Goal: Task Accomplishment & Management: Use online tool/utility

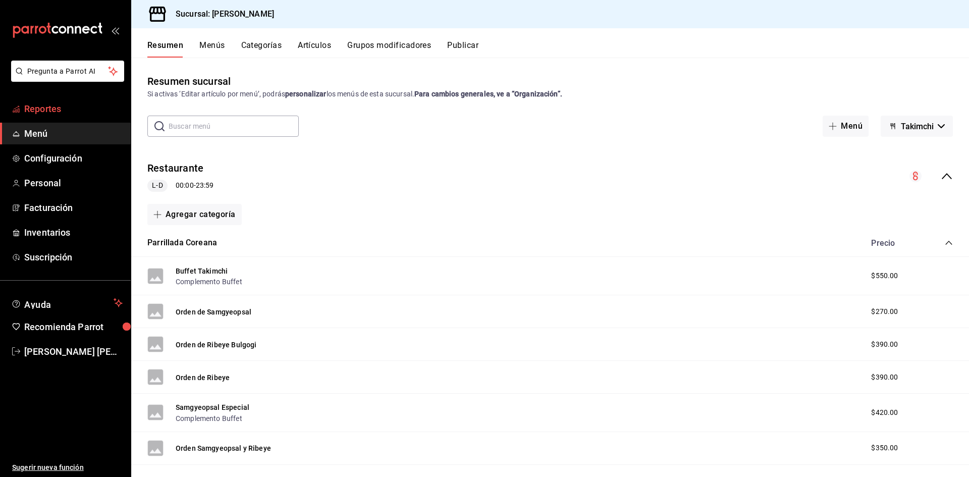
click at [25, 111] on span "Reportes" at bounding box center [73, 109] width 98 height 14
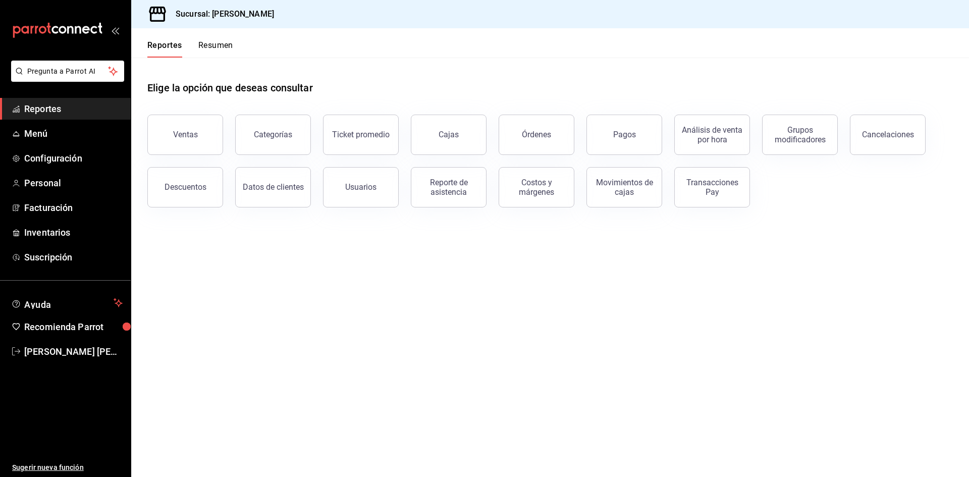
click at [218, 50] on button "Resumen" at bounding box center [215, 48] width 35 height 17
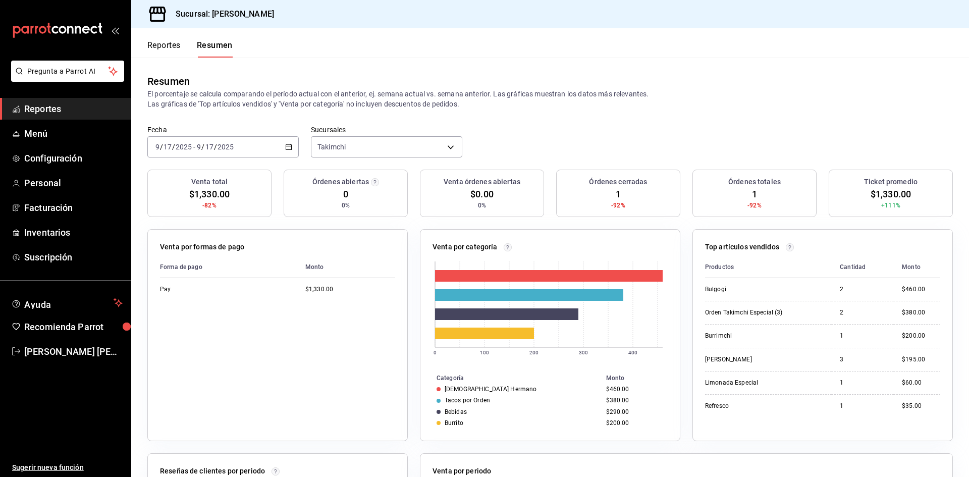
click at [177, 50] on button "Reportes" at bounding box center [163, 48] width 33 height 17
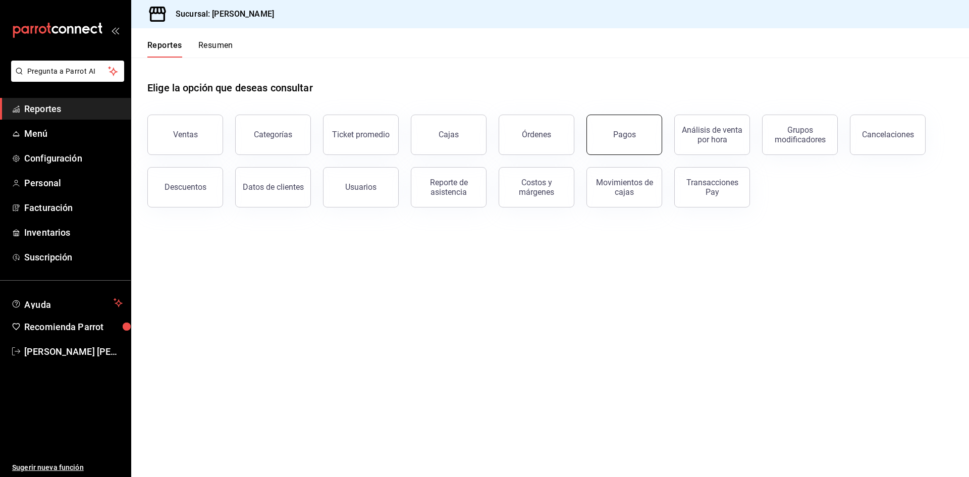
click at [594, 134] on button "Pagos" at bounding box center [625, 135] width 76 height 40
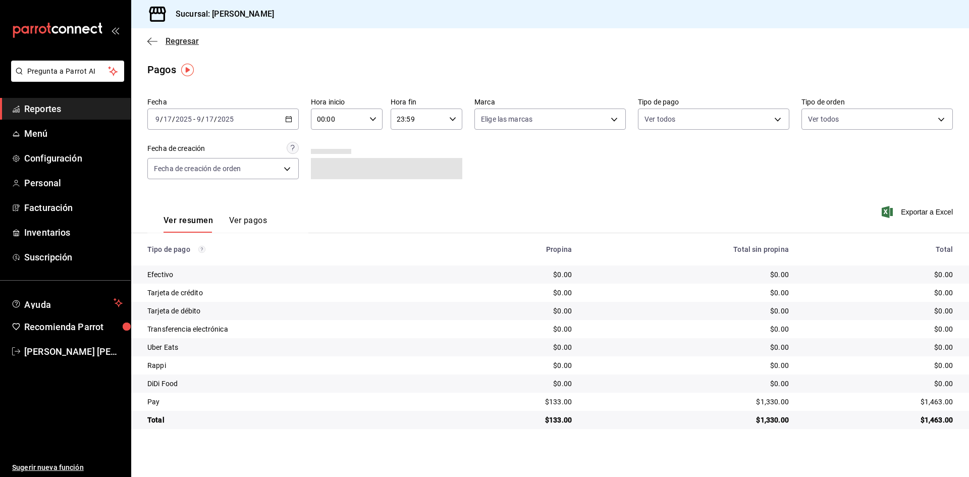
click at [153, 39] on icon "button" at bounding box center [152, 41] width 10 height 9
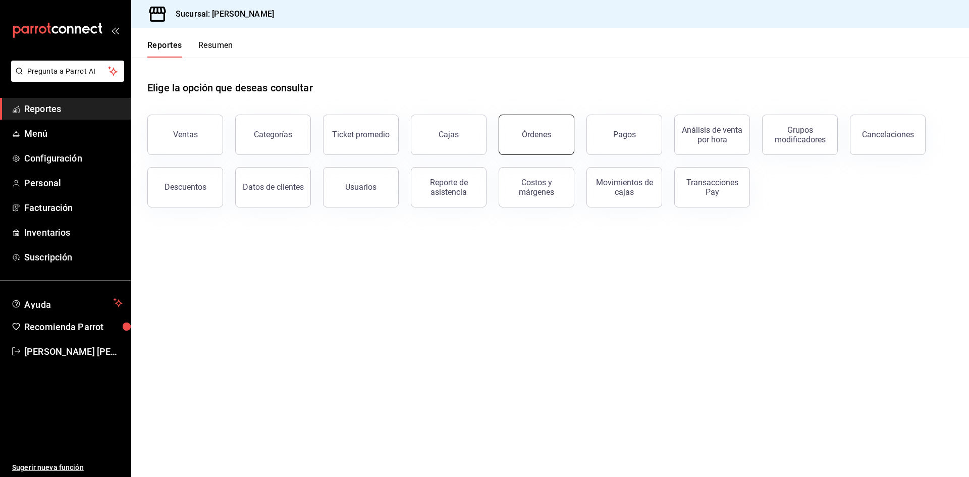
click at [540, 138] on div "Órdenes" at bounding box center [536, 135] width 29 height 10
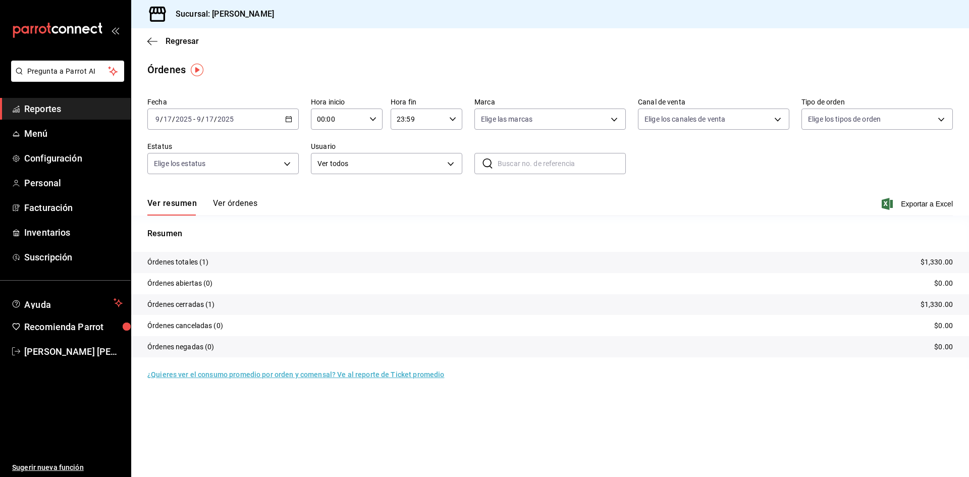
click at [244, 204] on button "Ver órdenes" at bounding box center [235, 206] width 44 height 17
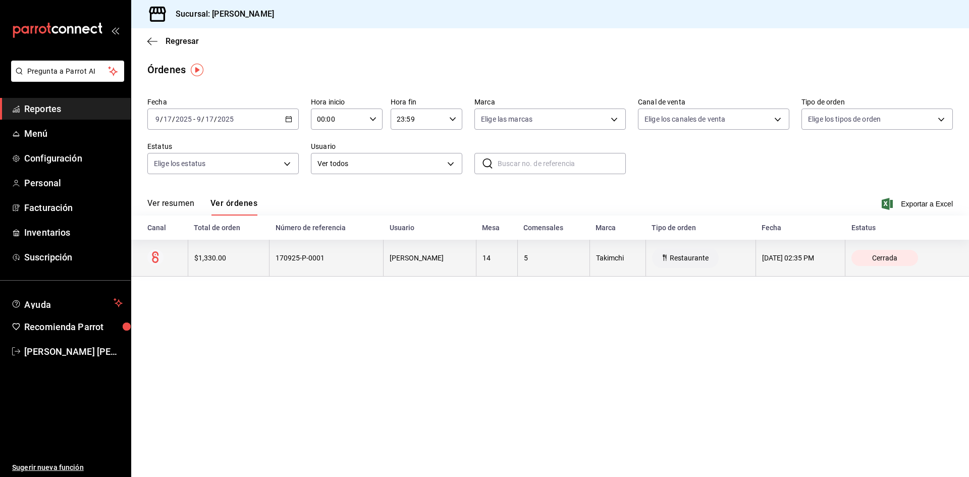
click at [213, 258] on div "$1,330.00" at bounding box center [228, 258] width 69 height 8
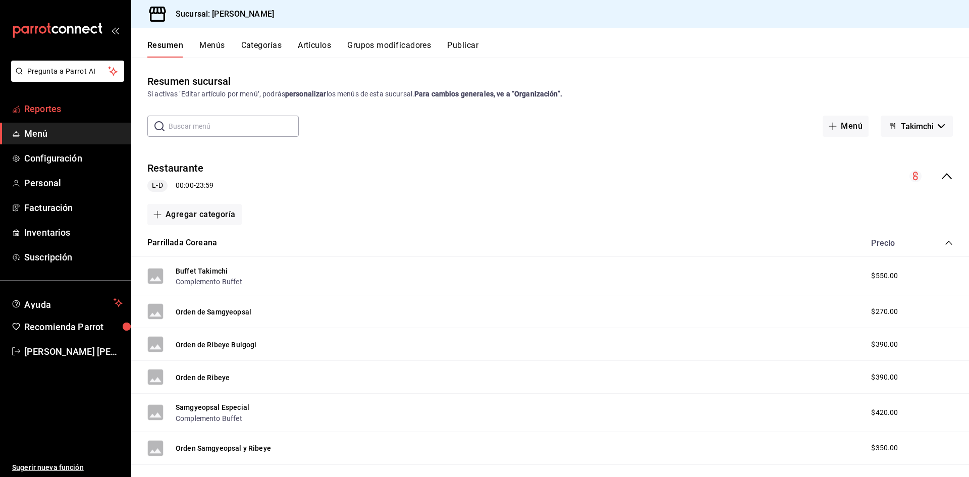
click at [58, 103] on span "Reportes" at bounding box center [73, 109] width 98 height 14
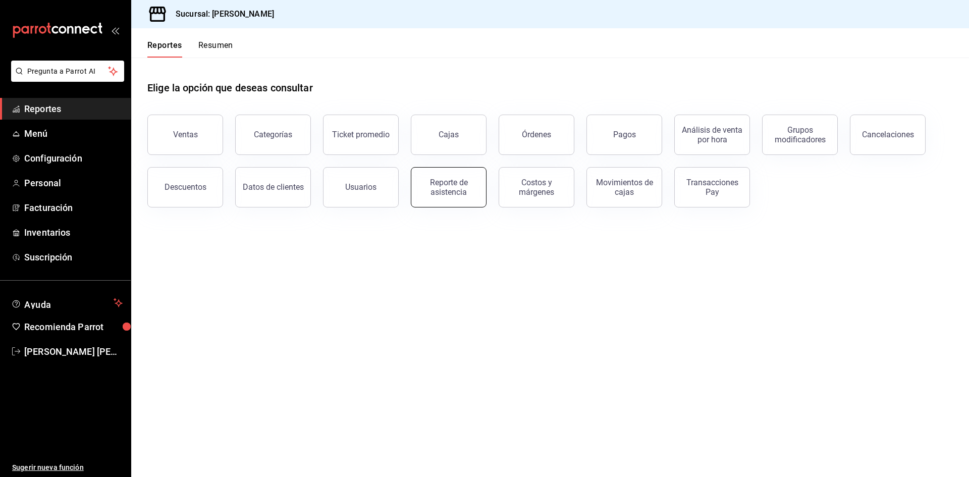
click at [467, 188] on div "Reporte de asistencia" at bounding box center [448, 187] width 63 height 19
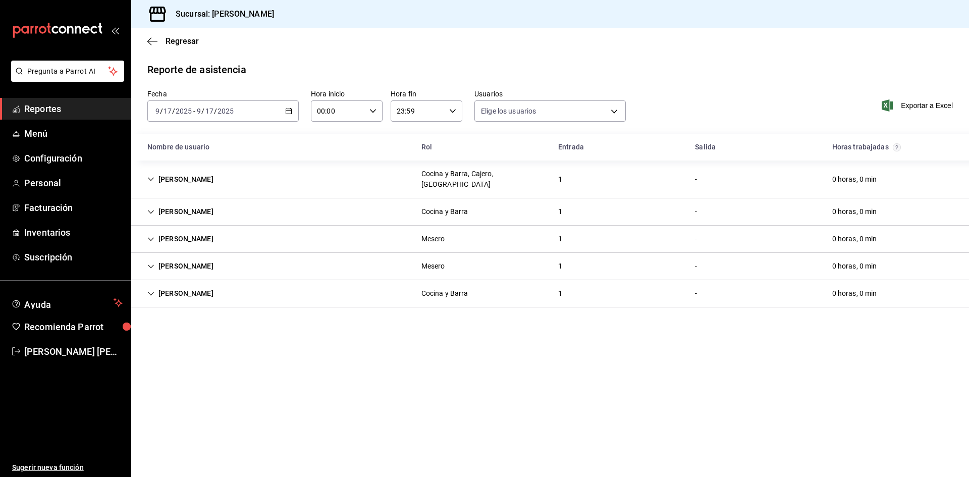
type input "5cc648a5-1545-4cec-8e6f-6942d0b19110,2875a6d1-d4d7-49f5-bdfd-7eef231b61a8,4b04b…"
click at [65, 105] on span "Reportes" at bounding box center [73, 109] width 98 height 14
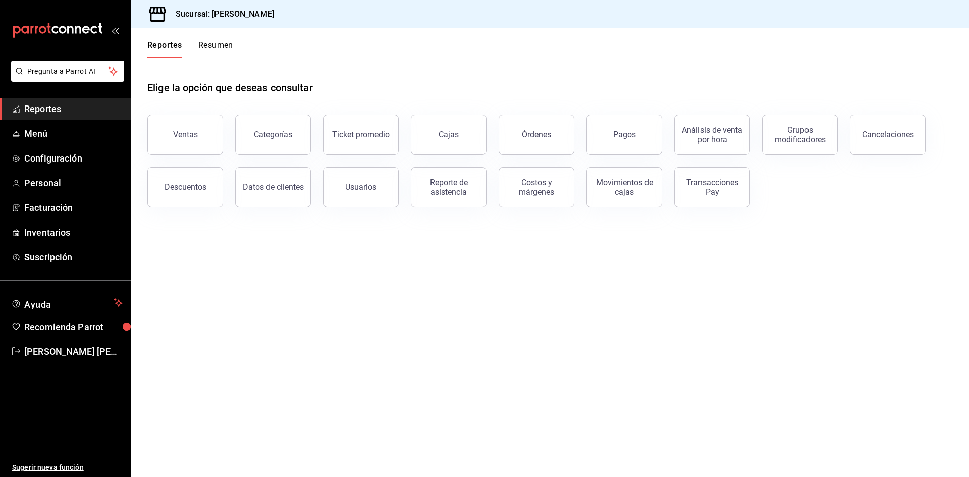
click at [181, 47] on button "Reportes" at bounding box center [164, 48] width 35 height 17
click at [466, 183] on div "Reporte de asistencia" at bounding box center [448, 187] width 63 height 19
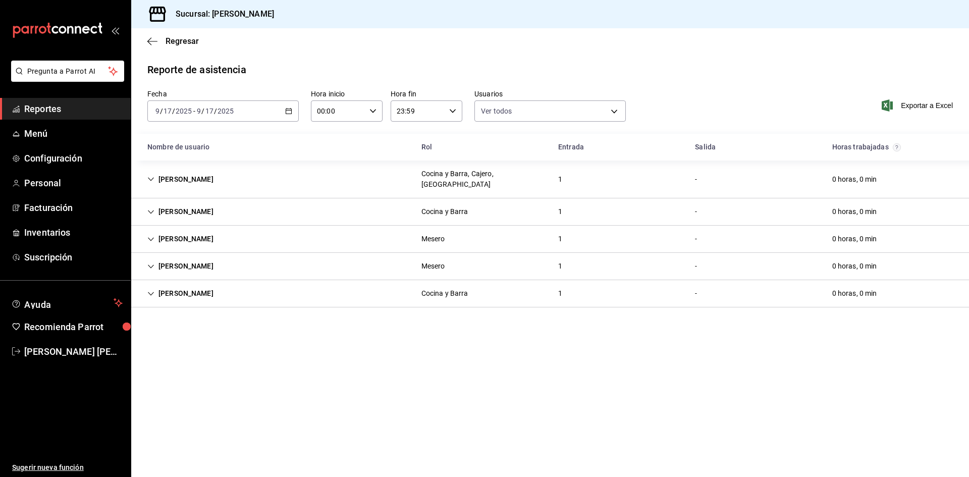
click at [74, 114] on span "Reportes" at bounding box center [73, 109] width 98 height 14
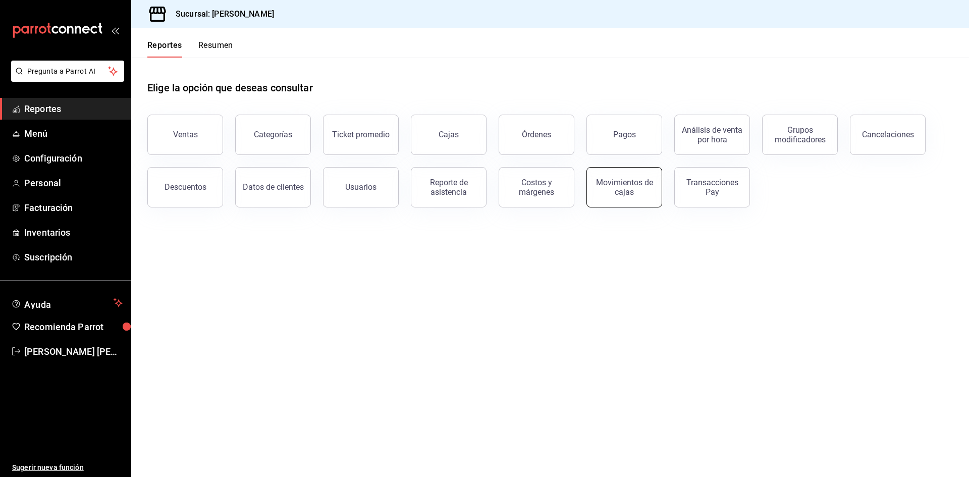
click at [615, 177] on button "Movimientos de cajas" at bounding box center [625, 187] width 76 height 40
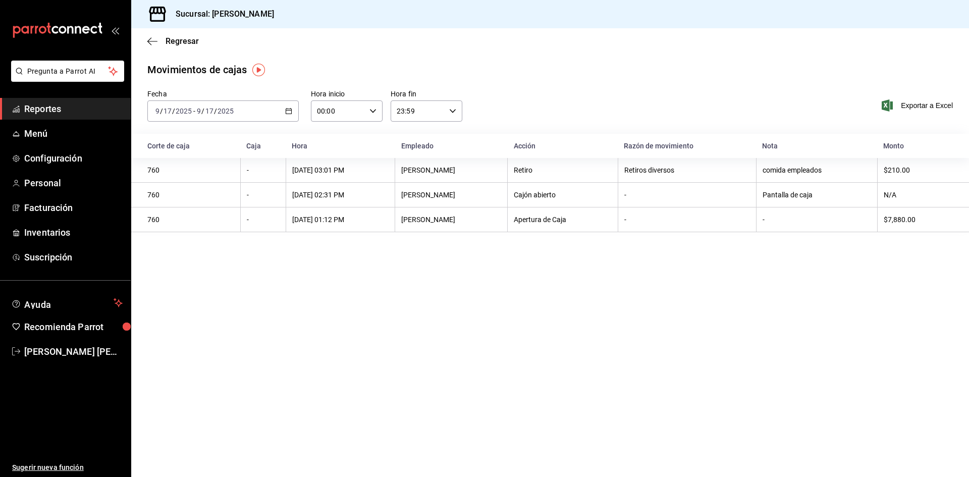
click at [284, 109] on div "[DATE] [DATE] - [DATE] [DATE]" at bounding box center [222, 110] width 151 height 21
click at [717, 299] on main "Regresar Movimientos de cajas Fecha 2025-09-17 9 / 17 / 2025 - 2025-09-17 9 / 1…" at bounding box center [550, 252] width 838 height 449
click at [71, 113] on span "Reportes" at bounding box center [73, 109] width 98 height 14
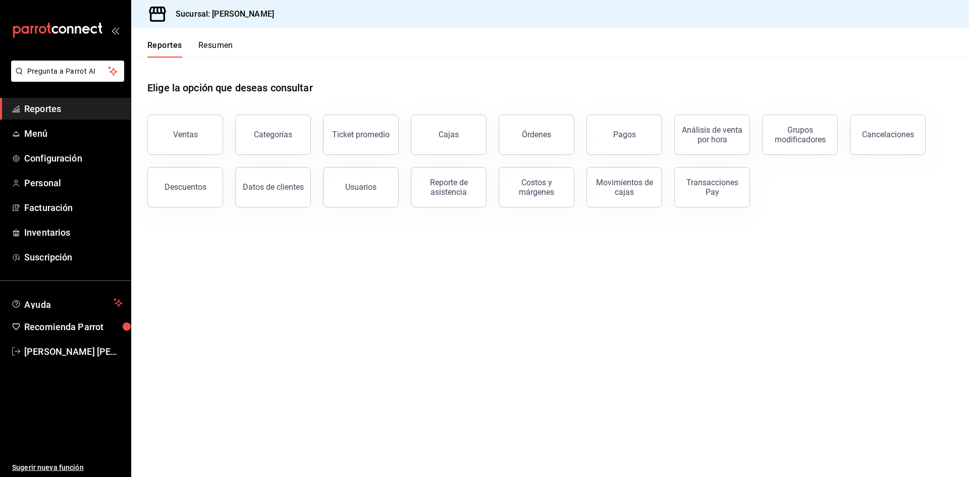
click at [518, 128] on button "Órdenes" at bounding box center [537, 135] width 76 height 40
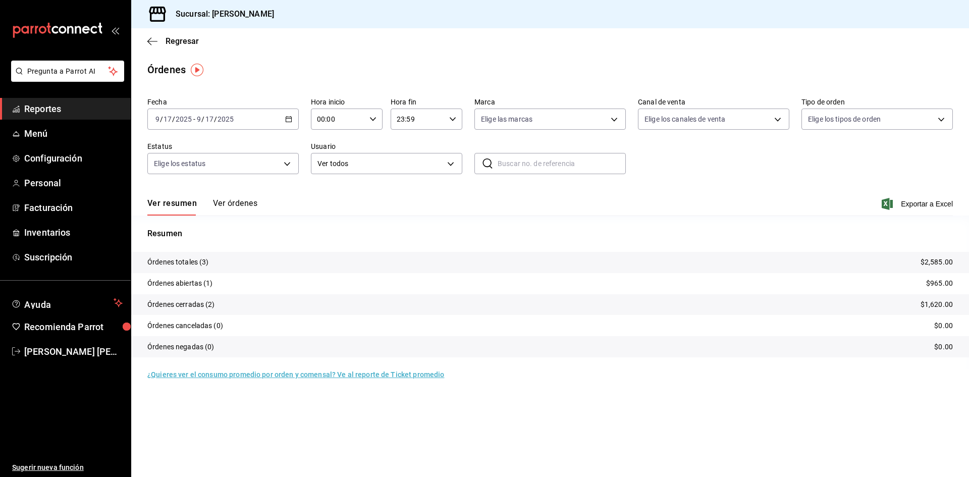
click at [233, 202] on button "Ver órdenes" at bounding box center [235, 206] width 44 height 17
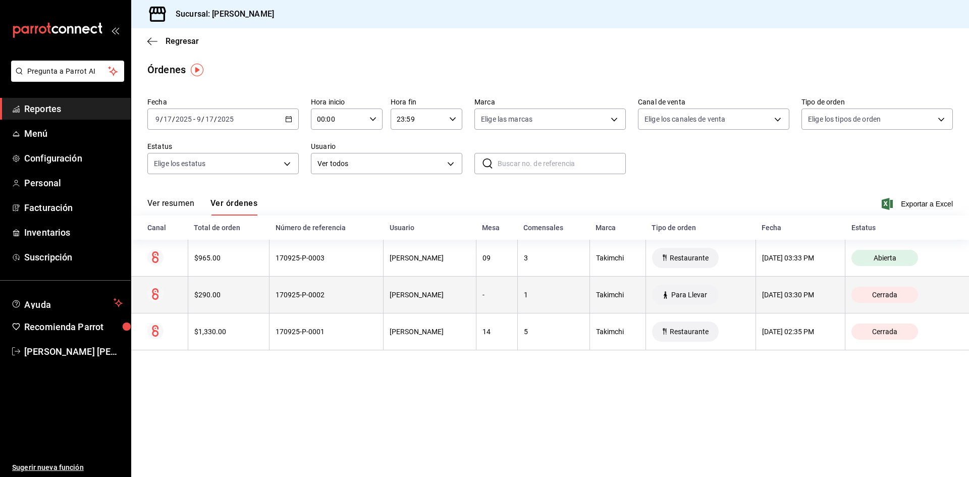
click at [237, 289] on th "$290.00" at bounding box center [228, 295] width 81 height 37
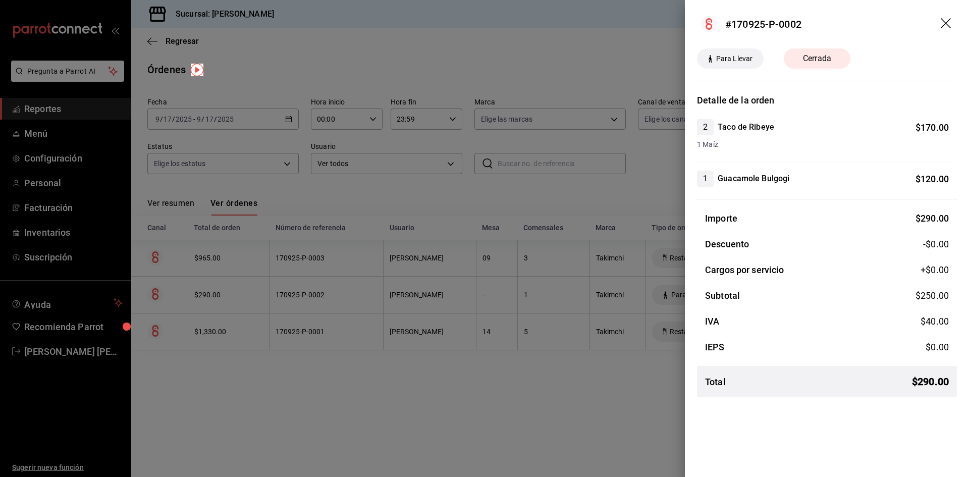
click at [947, 19] on icon "drag" at bounding box center [947, 24] width 12 height 12
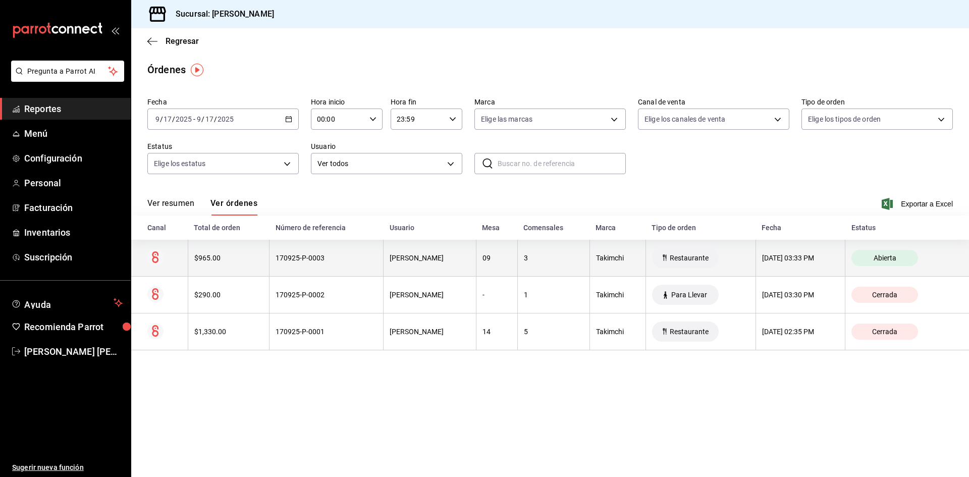
click at [259, 251] on th "$965.00" at bounding box center [228, 258] width 81 height 37
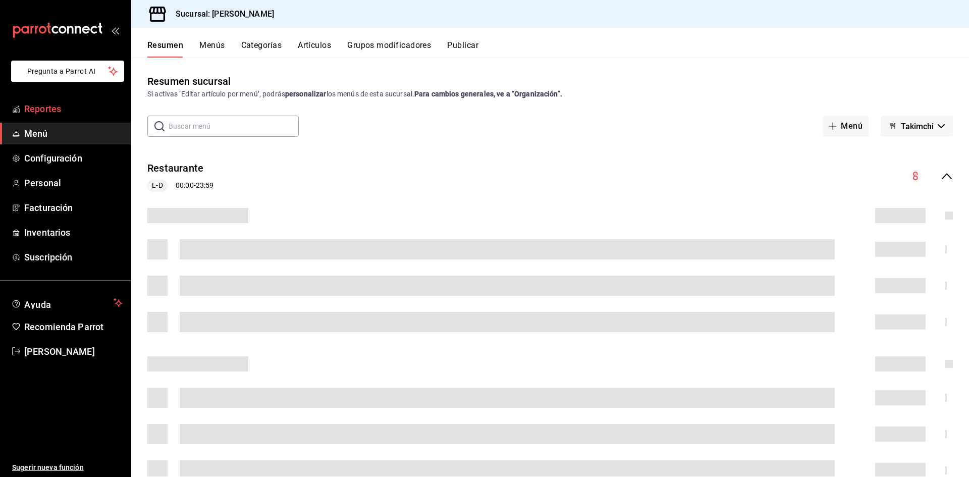
click at [53, 110] on span "Reportes" at bounding box center [73, 109] width 98 height 14
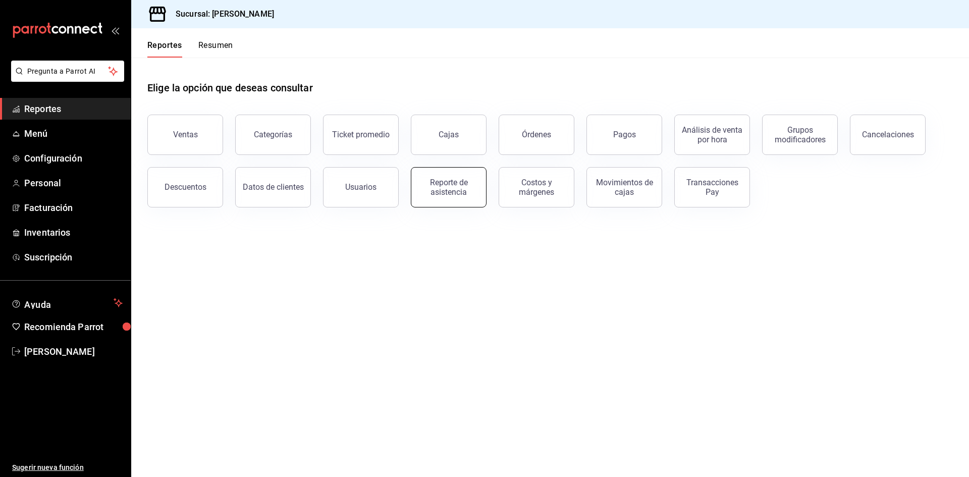
click at [469, 189] on div "Reporte de asistencia" at bounding box center [448, 187] width 63 height 19
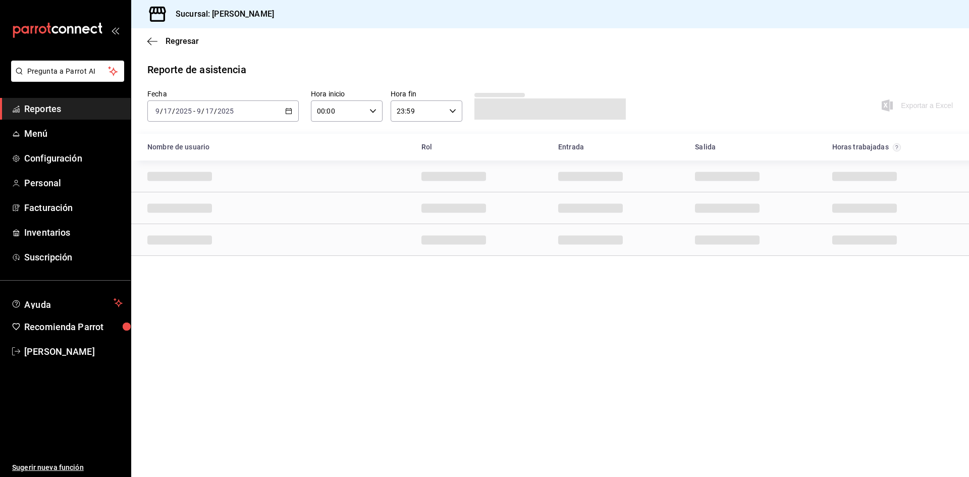
click at [291, 109] on icon "button" at bounding box center [288, 111] width 7 height 7
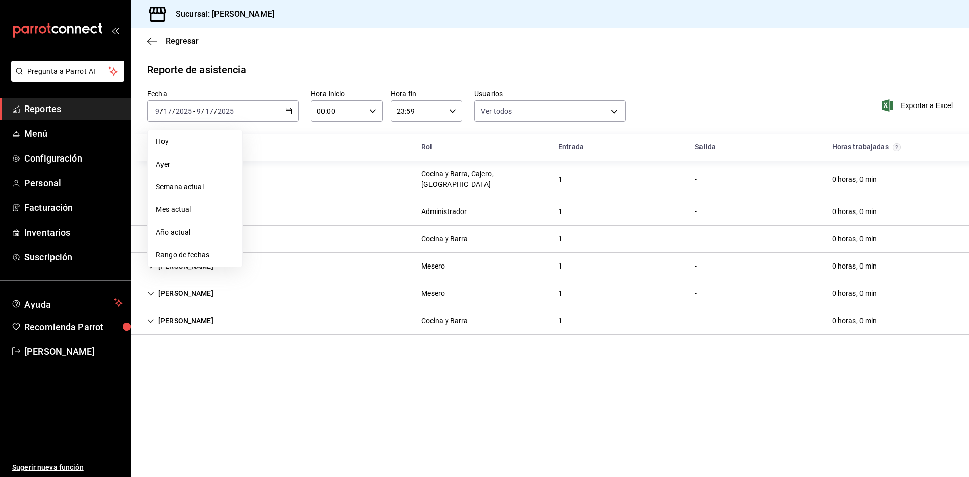
click at [333, 349] on main "Regresar Reporte de asistencia Fecha [DATE] [DATE] - [DATE] [DATE] [DATE] [DATE…" at bounding box center [550, 252] width 838 height 449
click at [147, 202] on div "[PERSON_NAME]" at bounding box center [180, 211] width 82 height 19
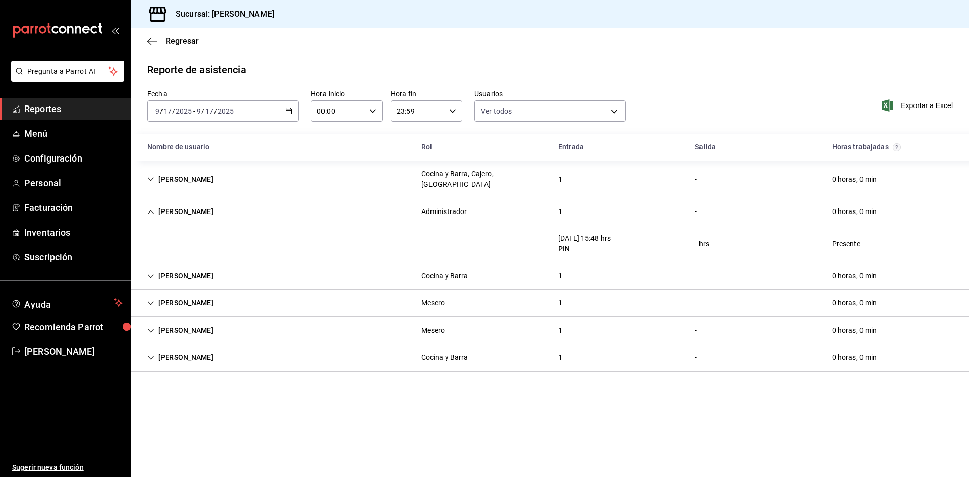
click at [293, 114] on div "[DATE] [DATE] - [DATE] [DATE]" at bounding box center [222, 110] width 151 height 21
click at [200, 265] on li "Rango de fechas" at bounding box center [195, 255] width 94 height 23
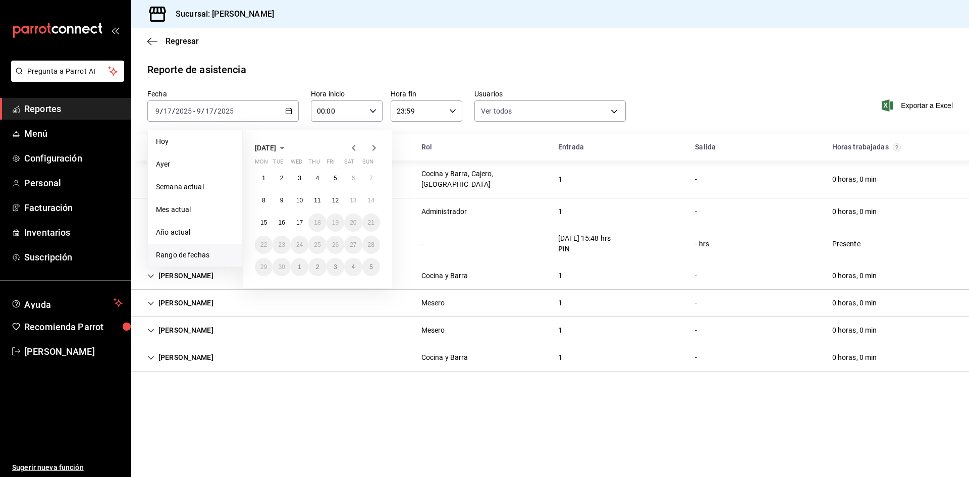
click at [271, 214] on div "1 2 3 4 5 6 7 8 9 10 11 12 13 14 15 16 17 18 19 20 21 22 23 24 25 26 27 28 29 3…" at bounding box center [317, 222] width 125 height 107
click at [267, 217] on button "15" at bounding box center [264, 223] width 18 height 18
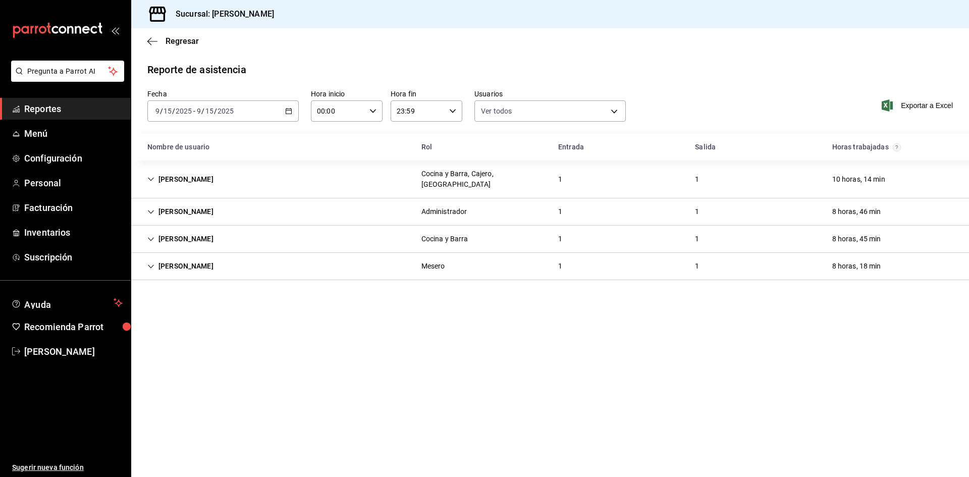
click at [152, 208] on icon "Cell" at bounding box center [150, 211] width 7 height 7
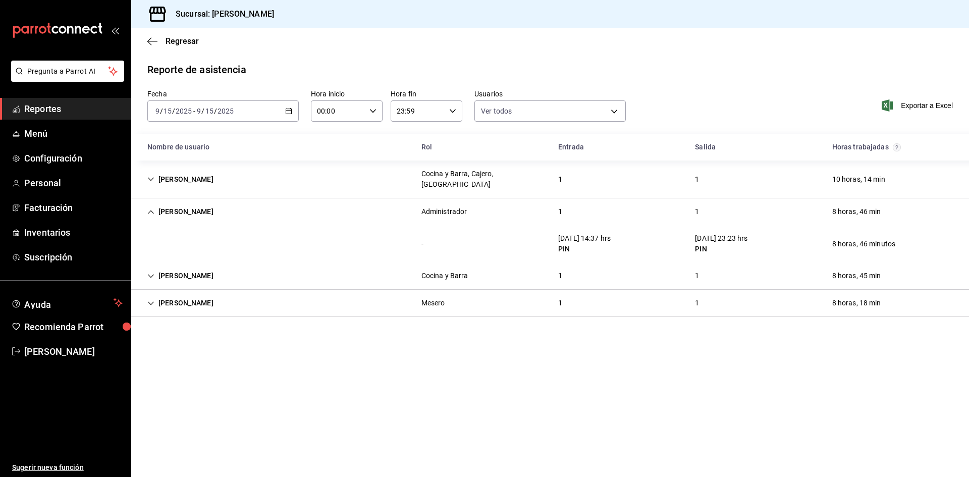
click at [74, 112] on span "Reportes" at bounding box center [73, 109] width 98 height 14
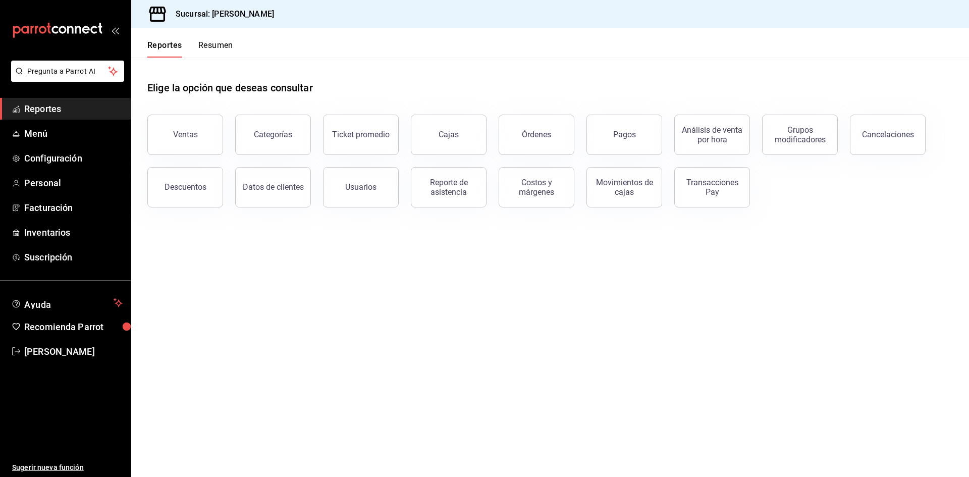
click at [204, 40] on div "Reportes Resumen" at bounding box center [182, 42] width 102 height 29
click at [230, 45] on button "Resumen" at bounding box center [215, 48] width 35 height 17
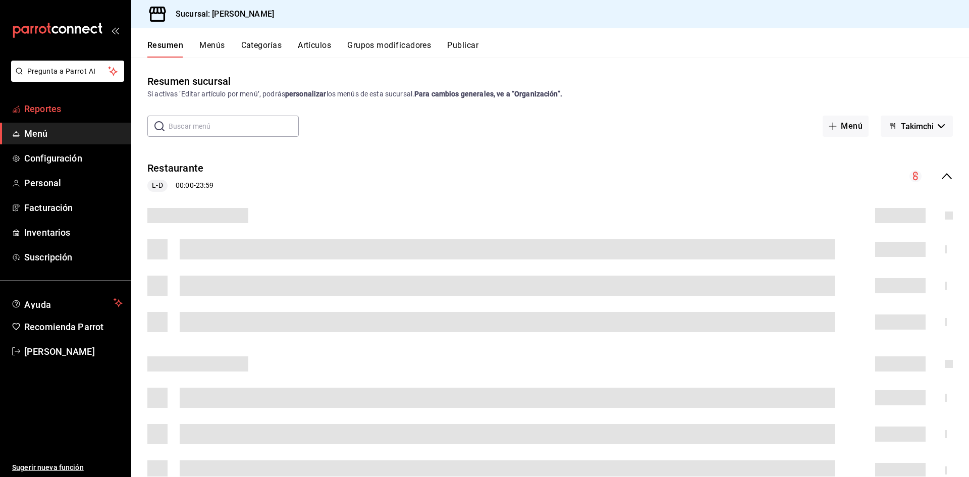
click at [48, 110] on span "Reportes" at bounding box center [73, 109] width 98 height 14
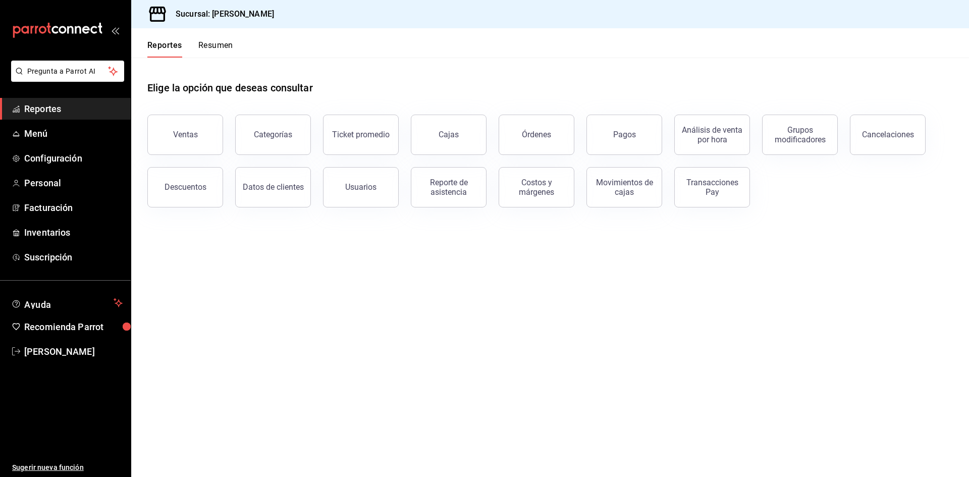
click at [197, 47] on div "Reportes Resumen" at bounding box center [190, 48] width 86 height 17
click at [211, 48] on button "Resumen" at bounding box center [215, 48] width 35 height 17
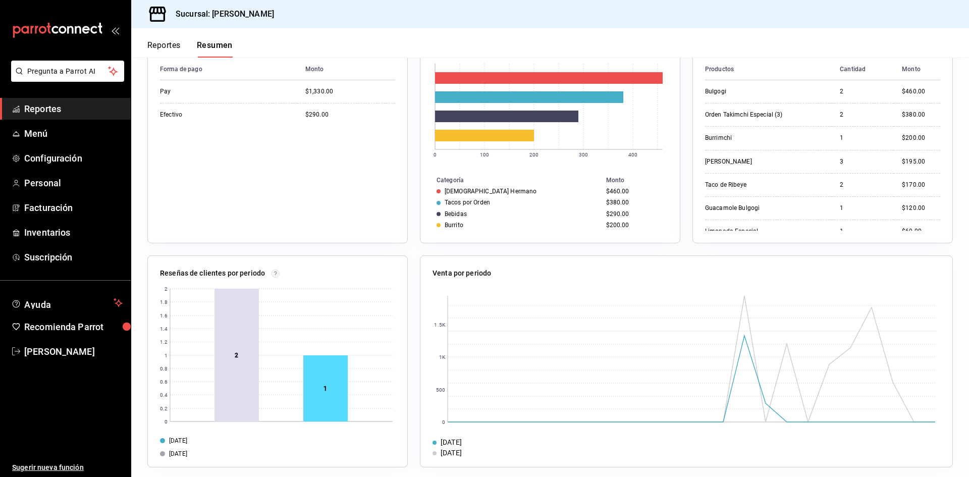
scroll to position [204, 0]
